Goal: Communication & Community: Ask a question

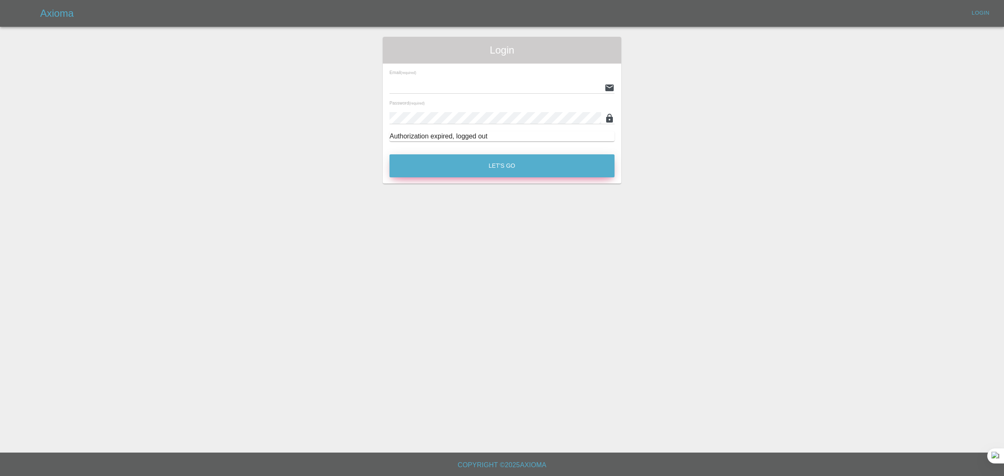
type input "bookkeeping@fifoaccounting.com"
click at [442, 174] on button "Let's Go" at bounding box center [501, 165] width 225 height 23
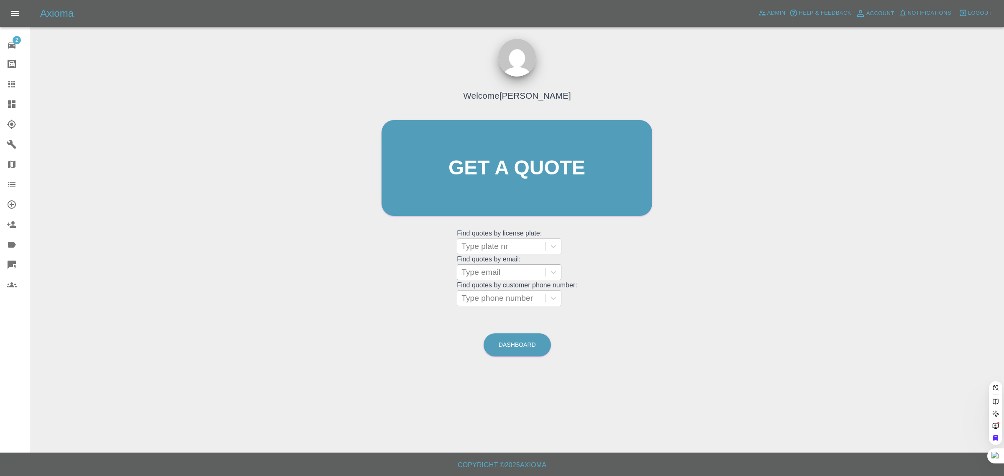
click at [494, 270] on div at bounding box center [501, 272] width 80 height 12
paste input "rossbarbour2@outlook.com"
type input "rossbarbour2@outlook.com"
click at [496, 296] on div "DW25RUH, Bidding" at bounding box center [509, 293] width 105 height 17
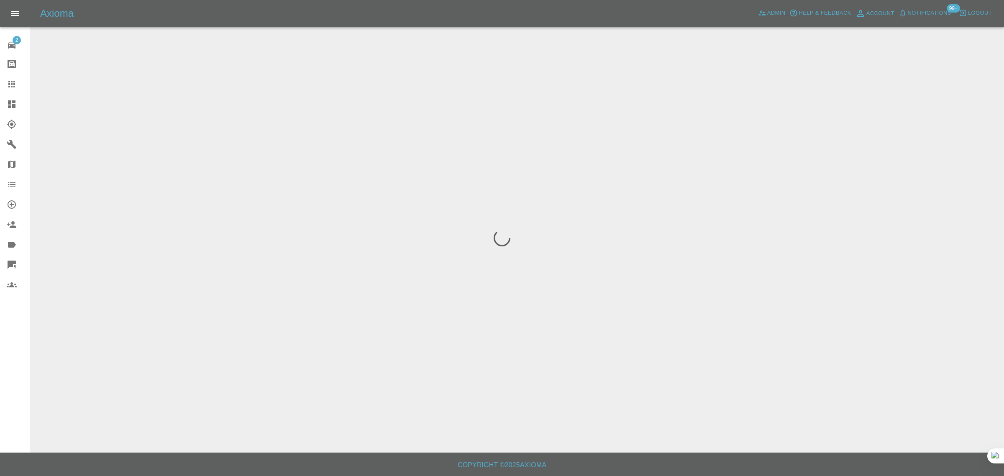
click at [10, 390] on div "2 Repair home Bodyshop home Claims Dashboard Explorer Garages Map Organization …" at bounding box center [15, 238] width 30 height 476
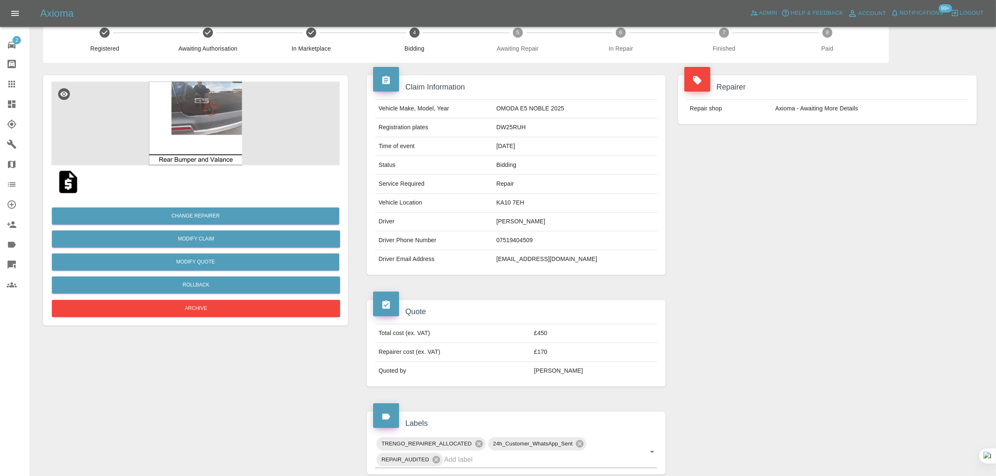
scroll to position [13, 0]
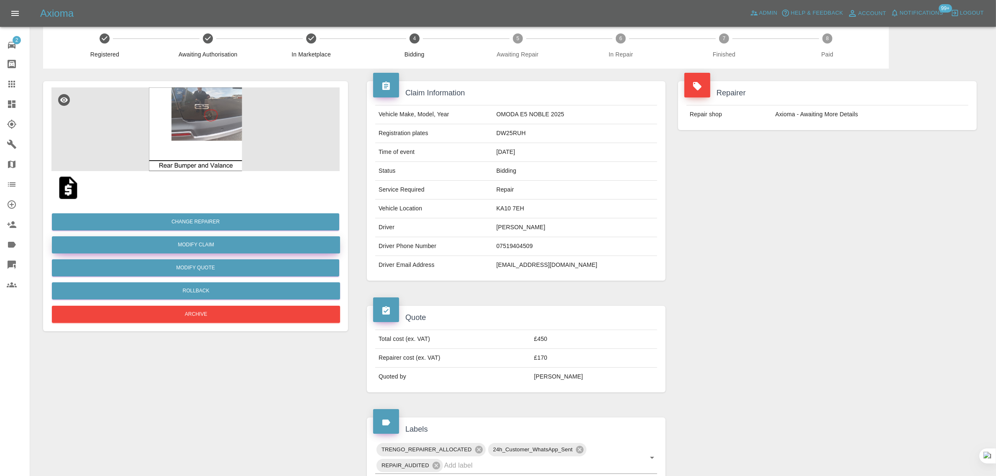
click at [206, 243] on link "Modify Claim" at bounding box center [196, 244] width 288 height 17
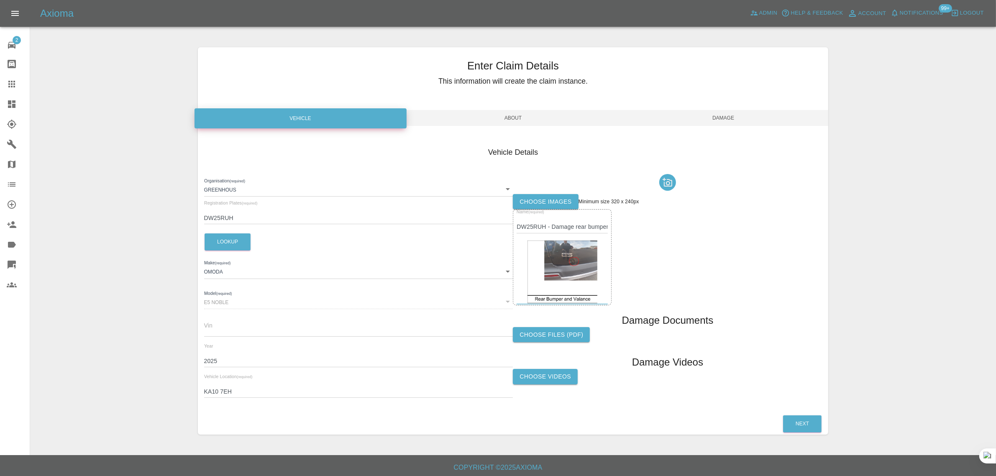
click at [11, 85] on icon at bounding box center [12, 84] width 10 height 10
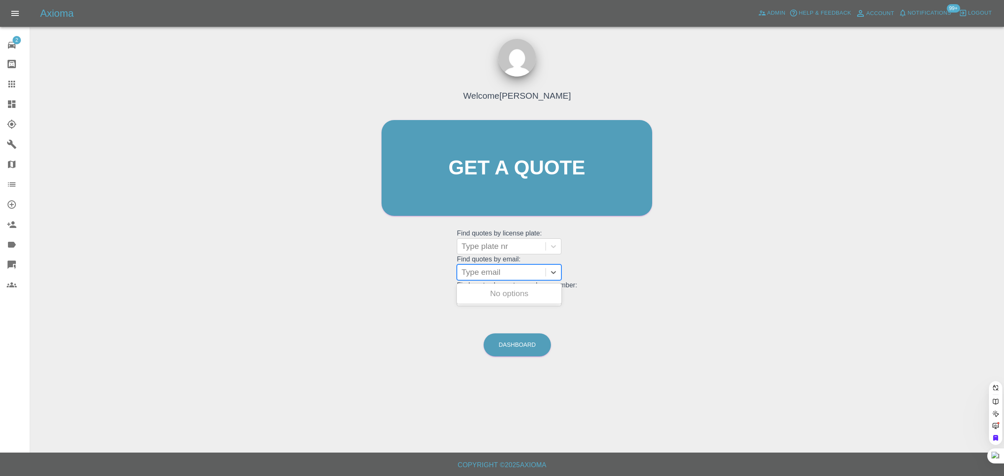
click at [501, 277] on div at bounding box center [501, 272] width 80 height 12
paste input "briankruger1952@gmail.com"
type input "briankruger1952@gmail.com"
click at [500, 286] on div "YC65ZKT, Awaiting Repair" at bounding box center [509, 293] width 105 height 17
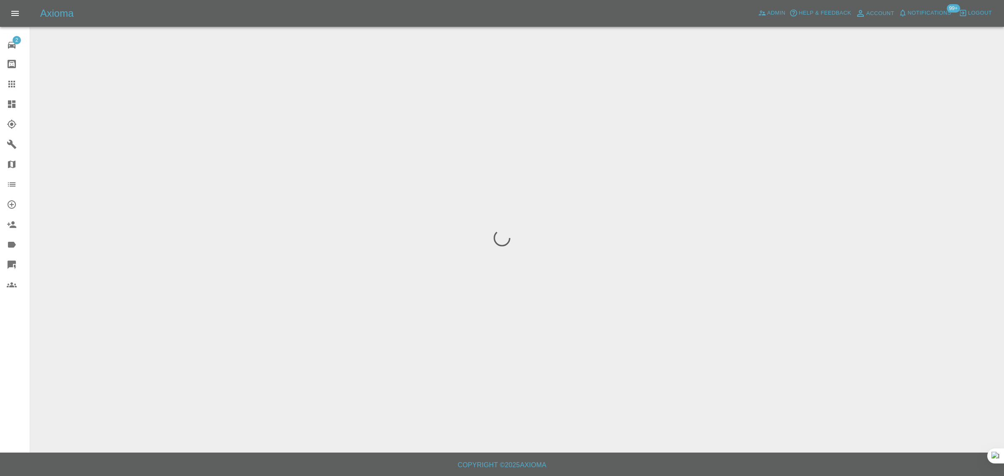
click at [13, 331] on div "2 Repair home Bodyshop home Claims Dashboard Explorer Garages Map Organization …" at bounding box center [15, 238] width 30 height 476
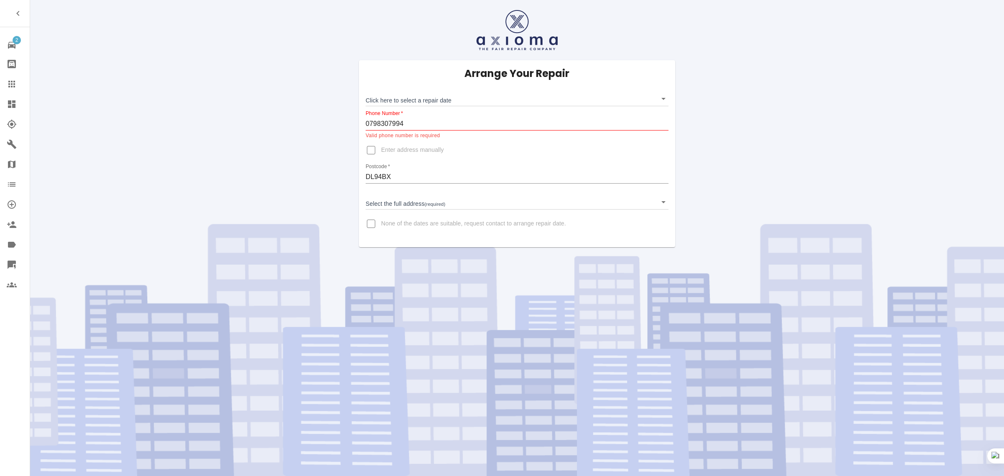
click at [17, 88] on div at bounding box center [18, 84] width 23 height 10
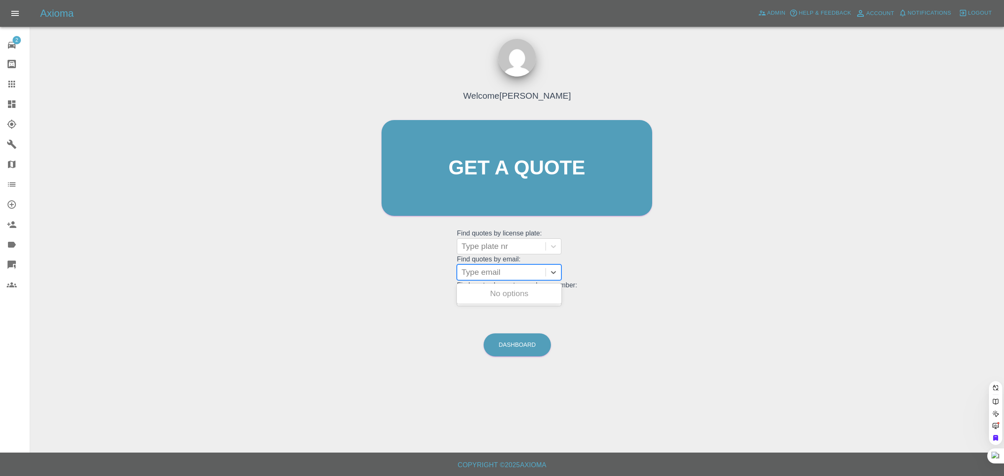
click at [501, 273] on div at bounding box center [501, 272] width 80 height 12
paste input "kevin@dorren.com"
type input "kevin@dorren.co"
click at [499, 289] on div "SG22PCU, Awaiting Repair" at bounding box center [509, 298] width 105 height 27
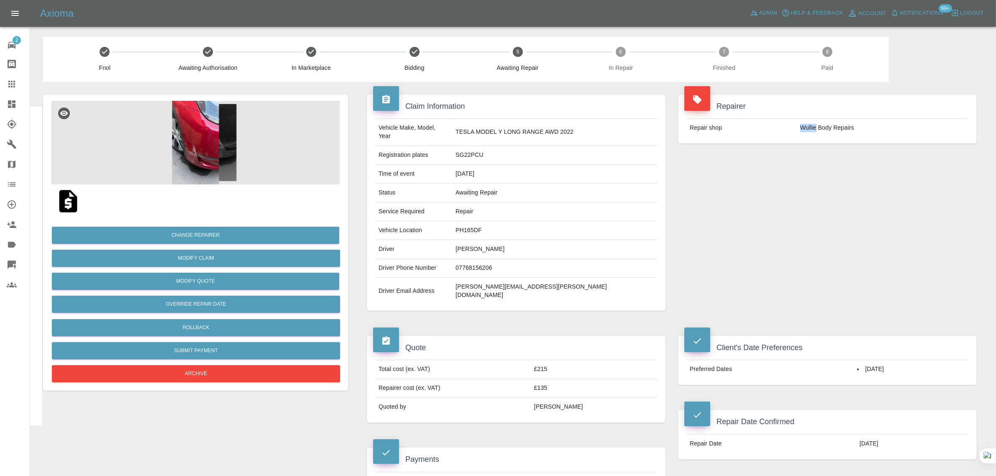
drag, startPoint x: 800, startPoint y: 130, endPoint x: 816, endPoint y: 127, distance: 16.7
click at [816, 127] on td "Wullie Body Repairs" at bounding box center [882, 128] width 171 height 18
copy td "Wullie"
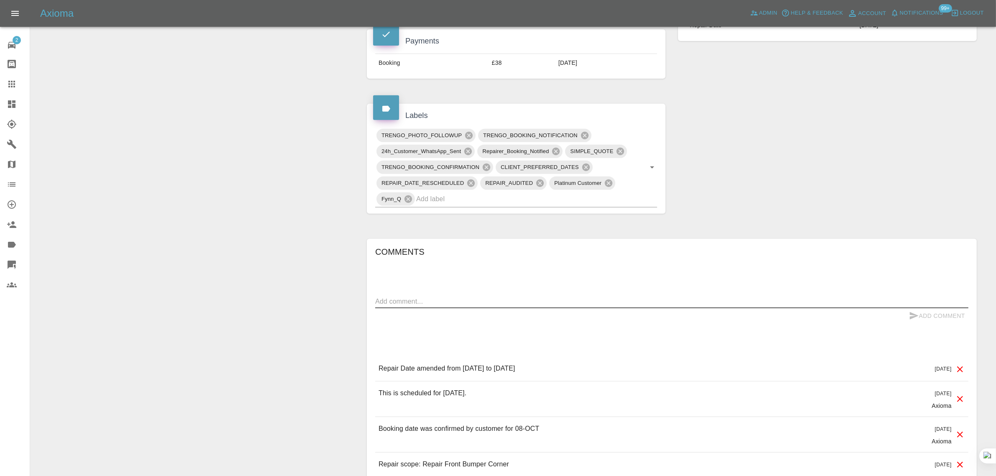
click at [537, 297] on textarea at bounding box center [671, 302] width 593 height 10
paste textarea "Could I move my repair to 22nd or 23rd of October"
type textarea "Could I move my repair to 22nd or 23rd of October"
click at [938, 308] on button "Add Comment" at bounding box center [936, 315] width 63 height 15
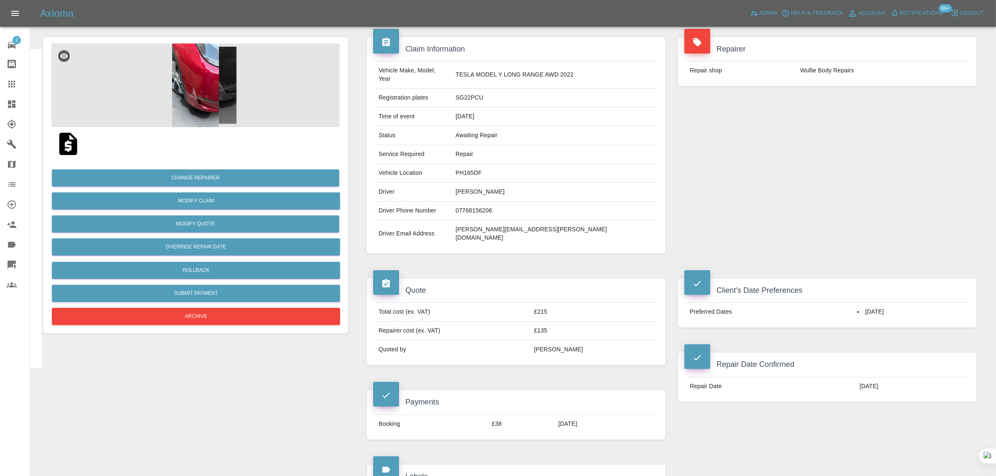
scroll to position [0, 0]
